Goal: Transaction & Acquisition: Purchase product/service

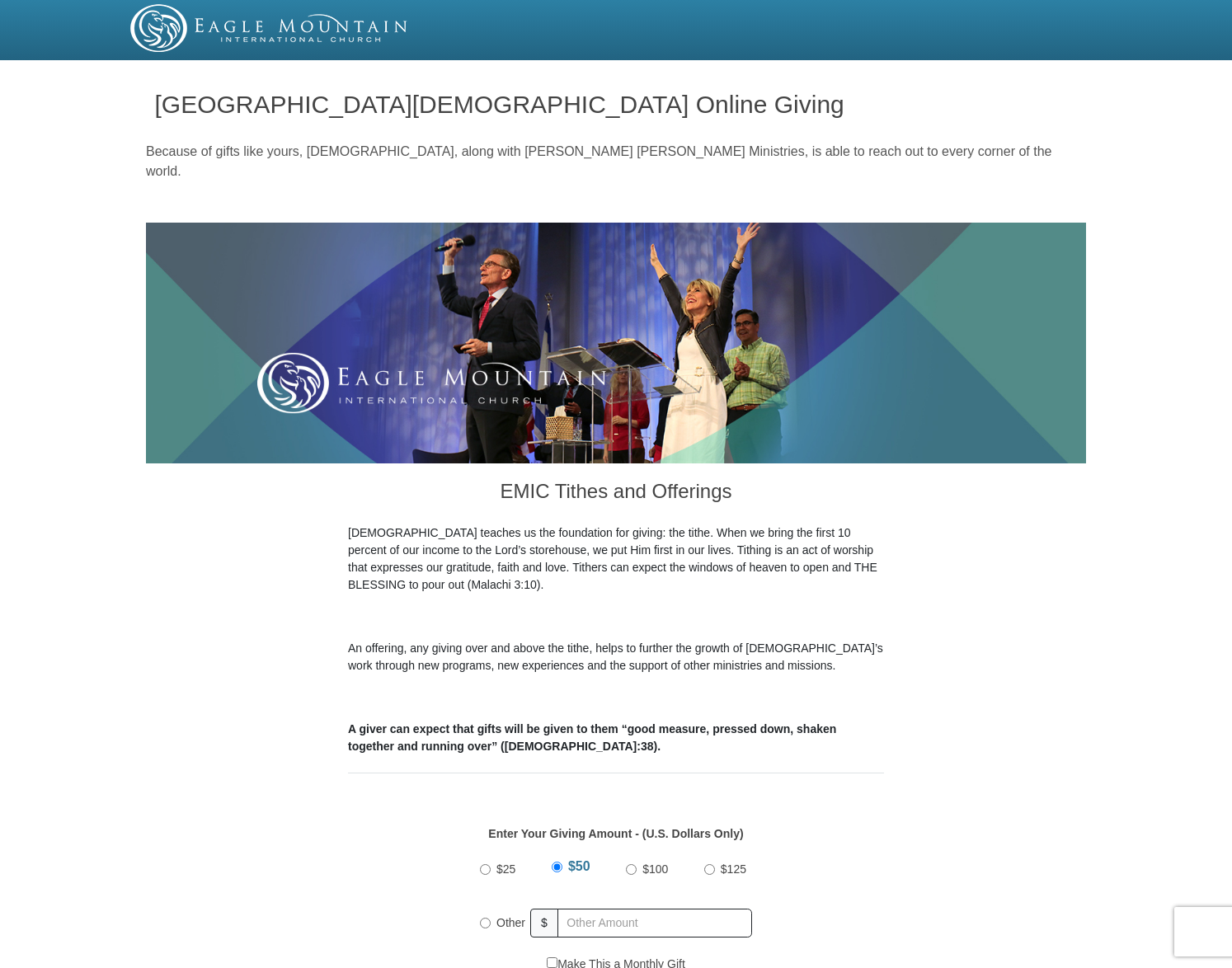
click at [633, 864] on input "$100" at bounding box center [630, 869] width 11 height 11
radio input "true"
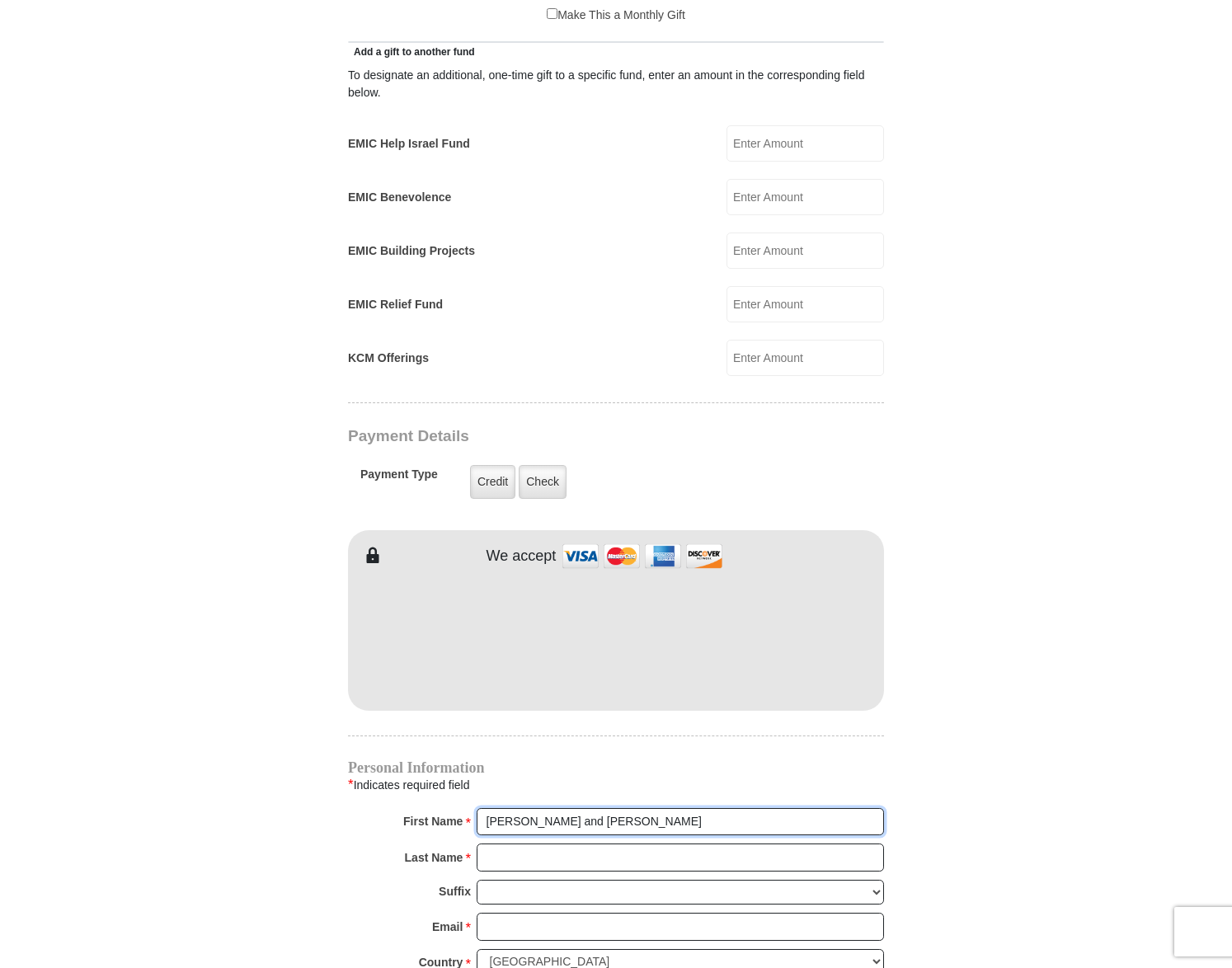
scroll to position [952, 0]
type input "[PERSON_NAME] and [PERSON_NAME]"
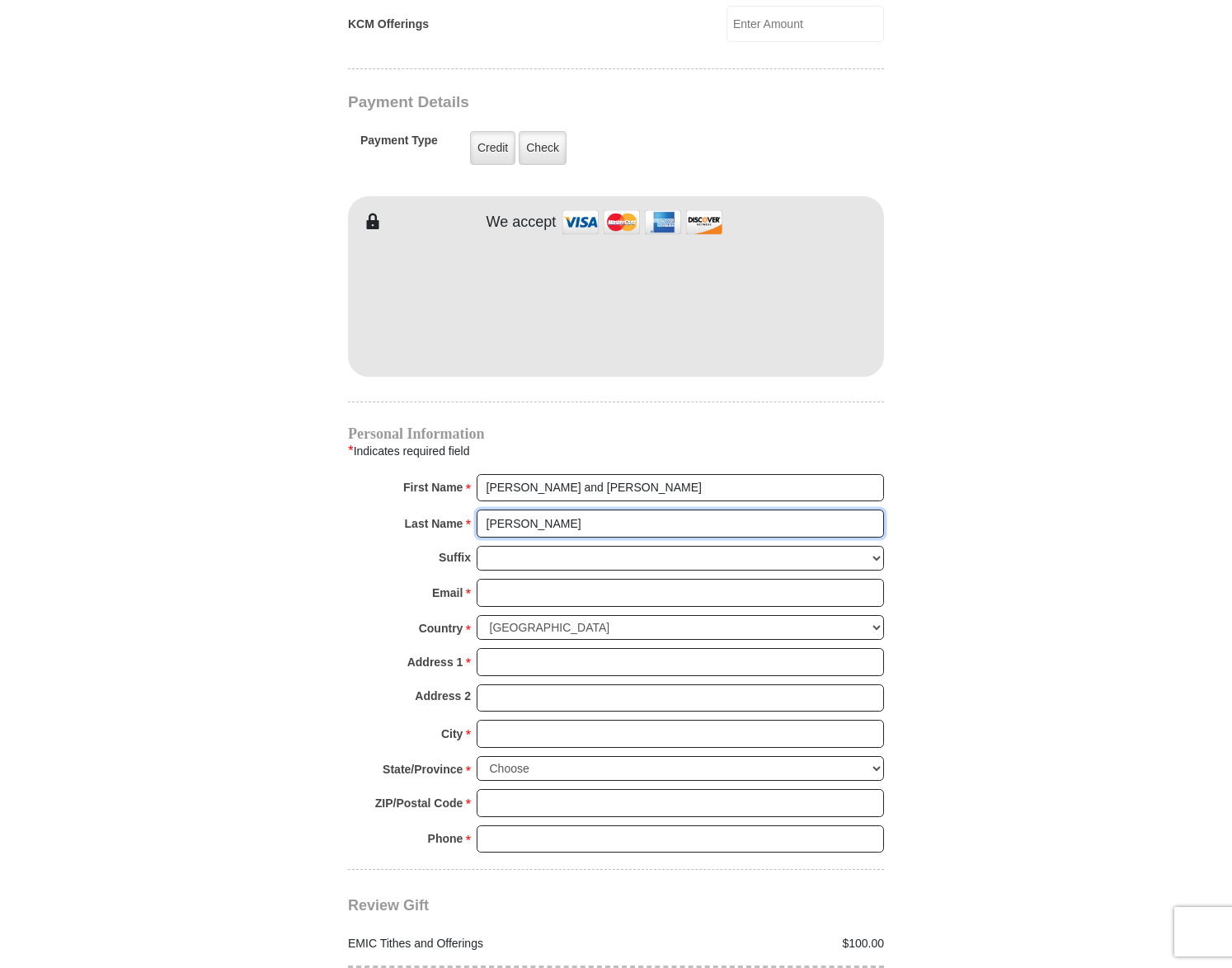
scroll to position [1286, 0]
type input "[PERSON_NAME]"
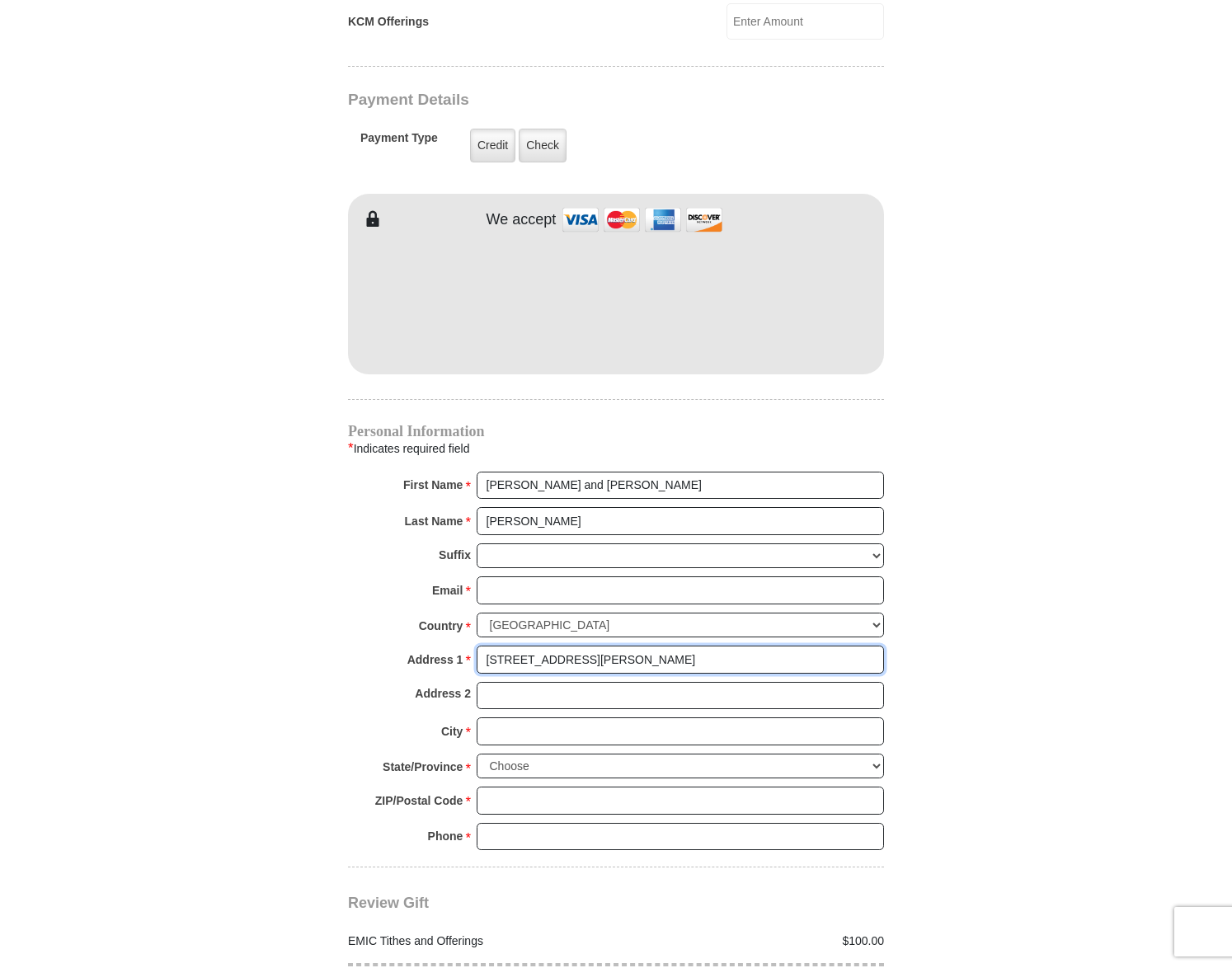
type input "[STREET_ADDRESS][PERSON_NAME]"
type input "[US_STATE][GEOGRAPHIC_DATA]"
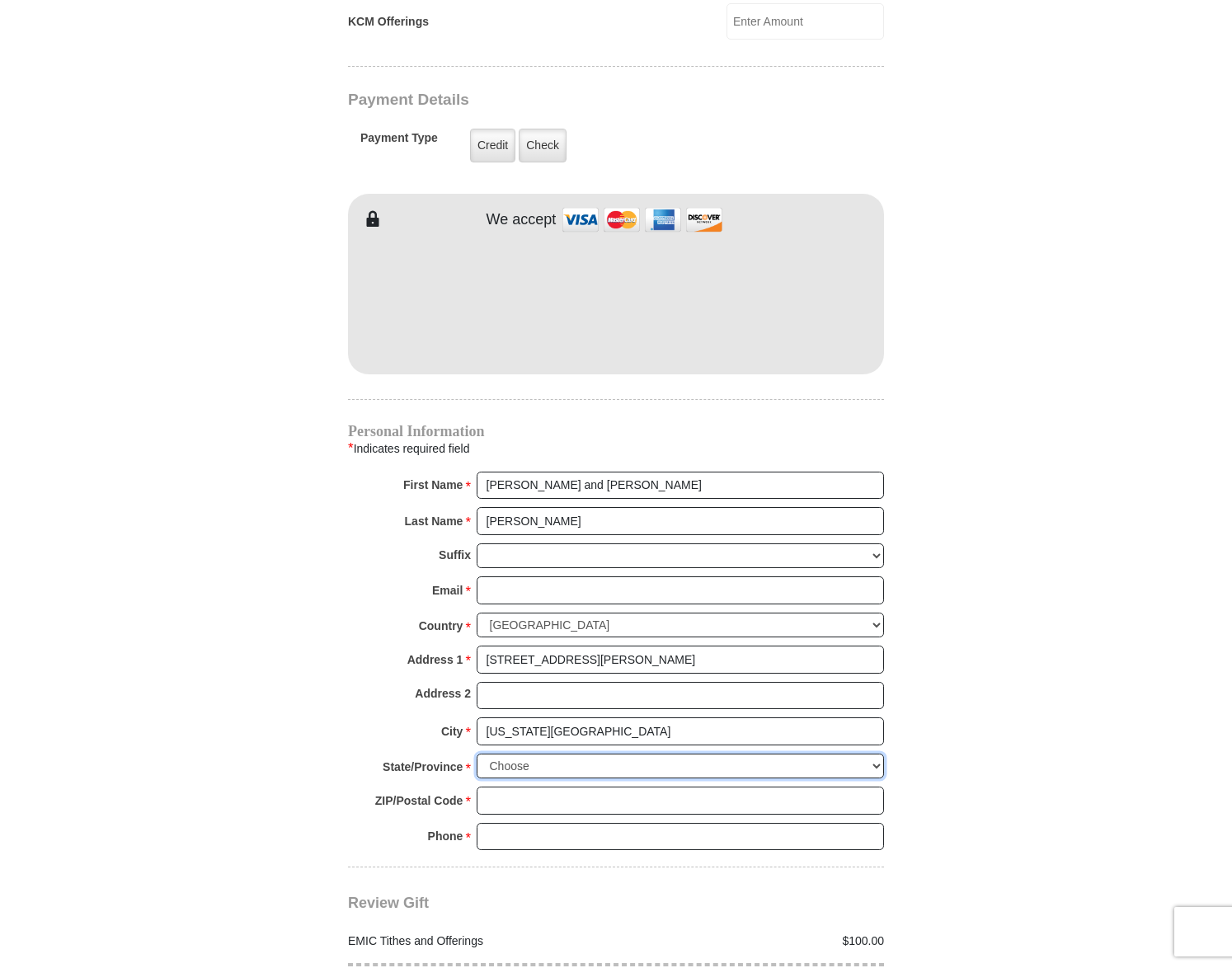
select select "[GEOGRAPHIC_DATA]"
type input "76367"
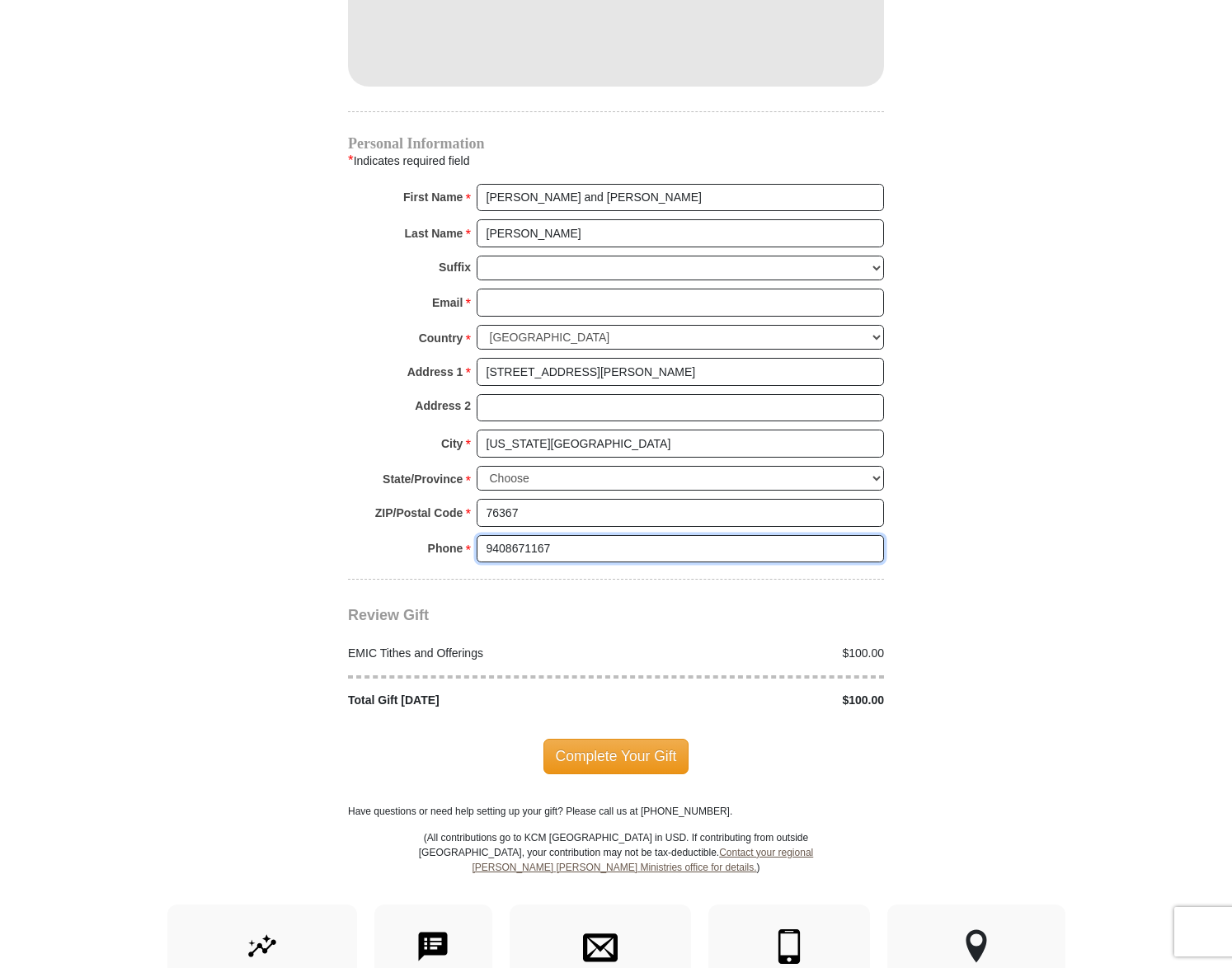
scroll to position [1576, 0]
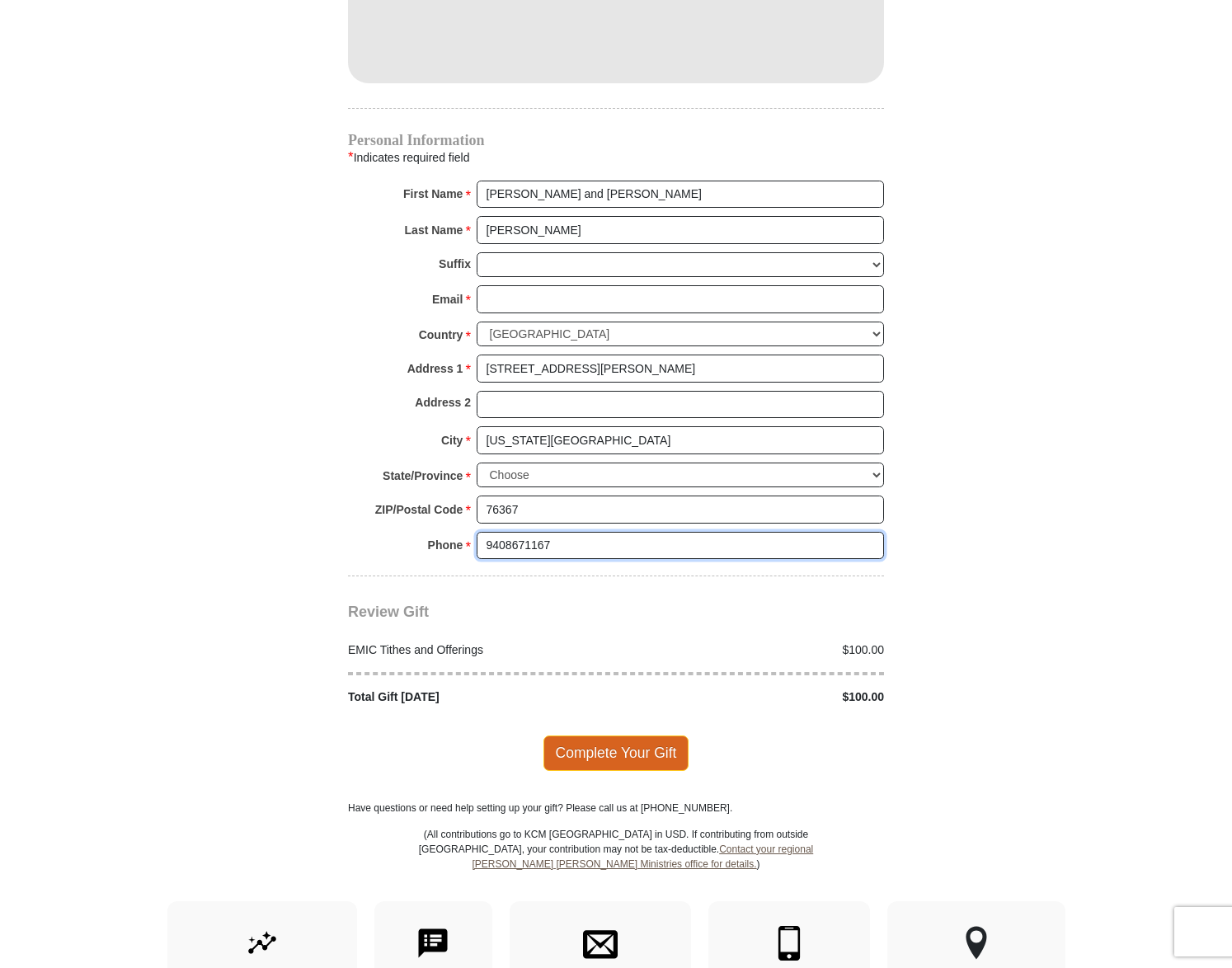
type input "9408671167"
click at [606, 735] on span "Complete Your Gift" at bounding box center [617, 752] width 146 height 35
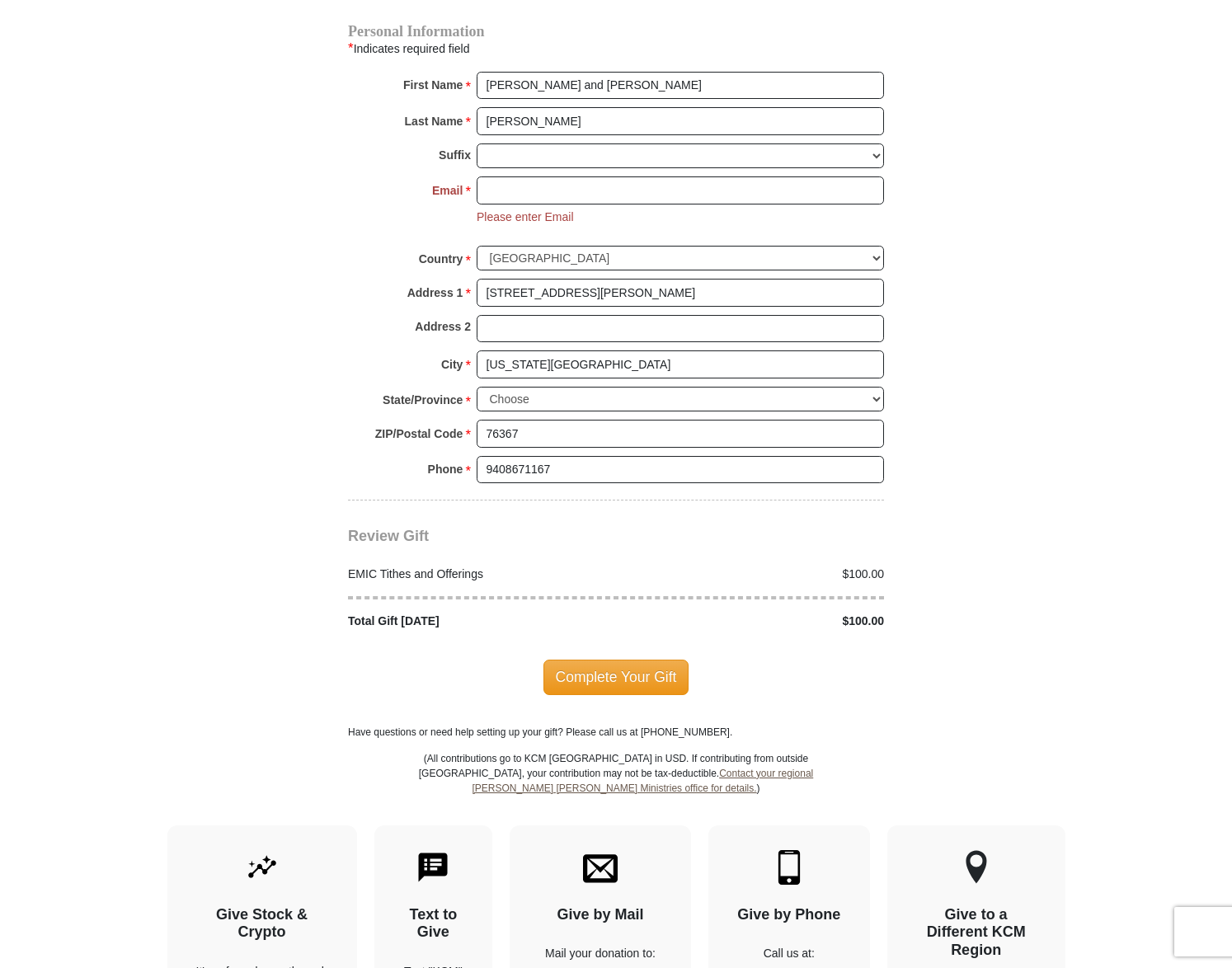
scroll to position [1821, 0]
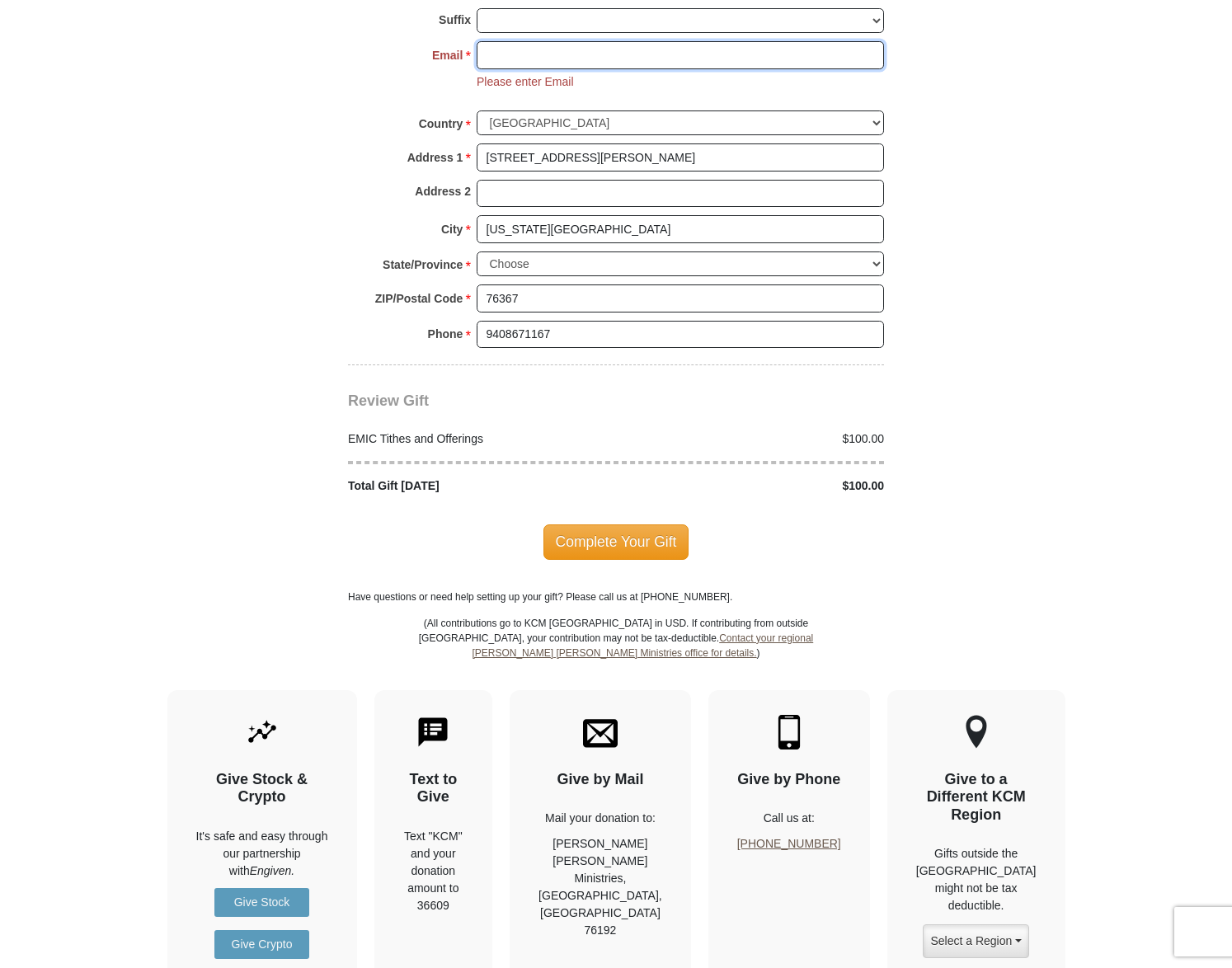
type input "sstreettx@yahoo.com"
click at [641, 524] on span "Complete Your Gift" at bounding box center [617, 542] width 146 height 35
